Goal: Information Seeking & Learning: Find specific fact

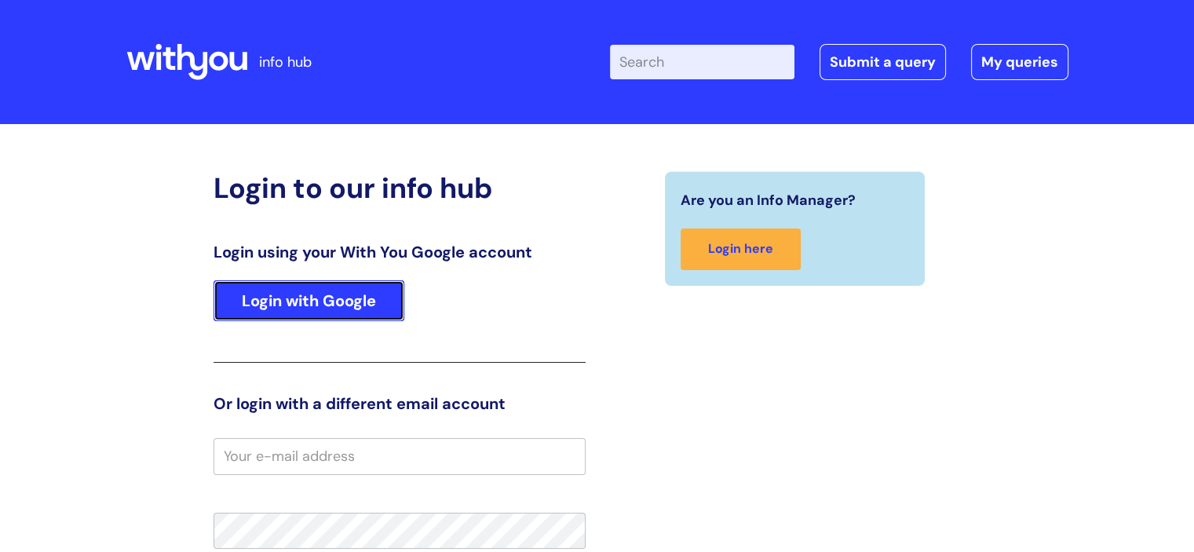
click at [263, 300] on link "Login with Google" at bounding box center [309, 300] width 191 height 41
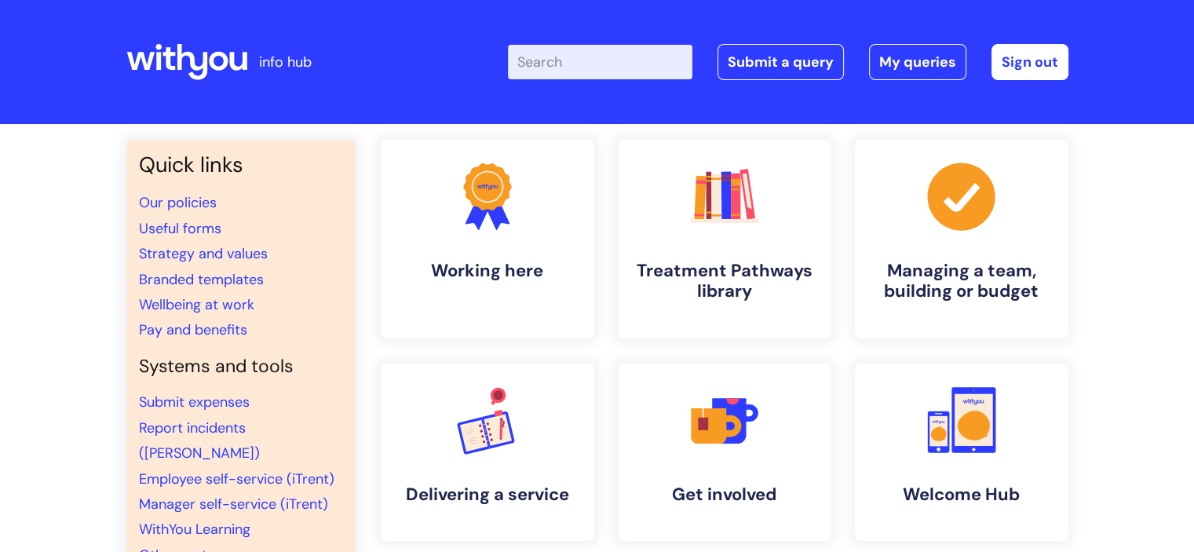
click at [594, 50] on input "Enter your search term here..." at bounding box center [600, 62] width 185 height 35
type input "dbs"
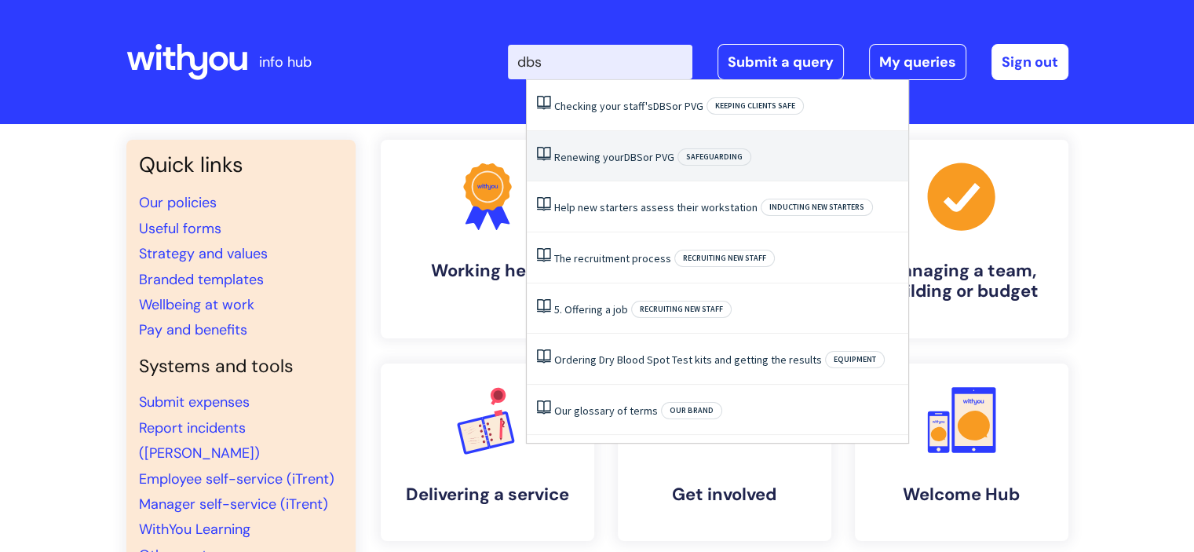
click at [600, 161] on link "Renewing your DBS or PVG" at bounding box center [614, 157] width 120 height 14
